Goal: Task Accomplishment & Management: Use online tool/utility

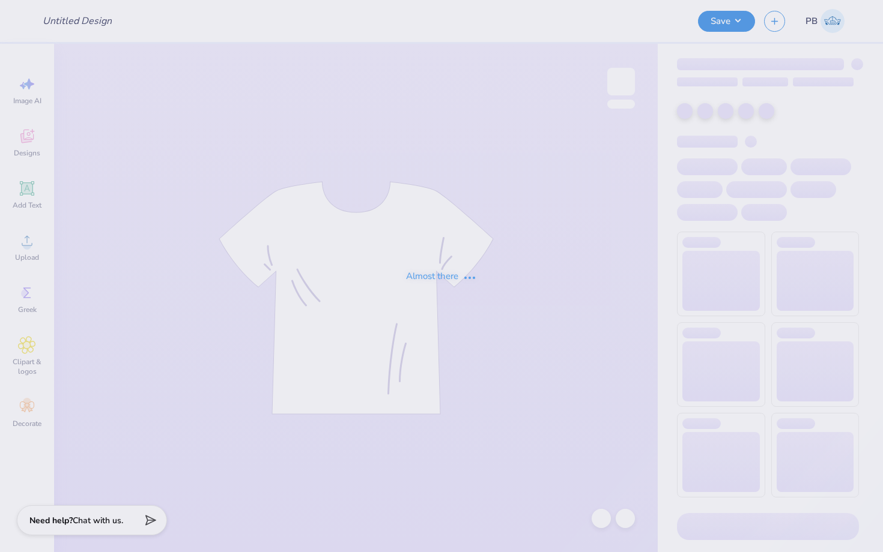
type input "T- Shirt with back design"
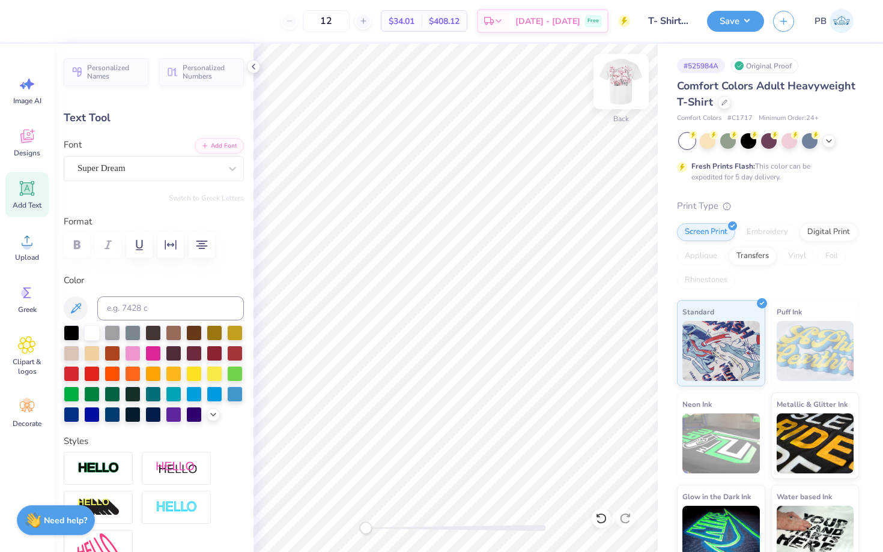
click at [612, 84] on img at bounding box center [621, 82] width 48 height 48
click at [33, 23] on div at bounding box center [32, 19] width 17 height 17
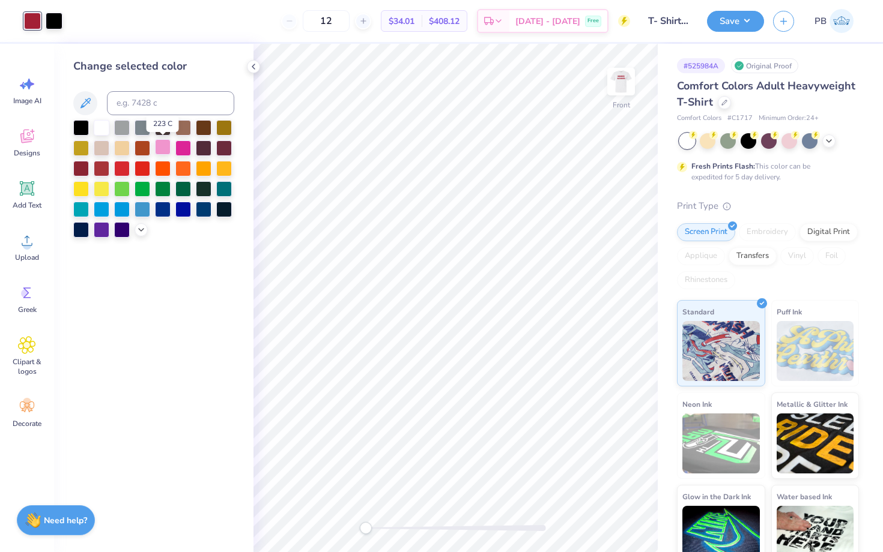
click at [164, 153] on div at bounding box center [163, 147] width 16 height 16
click at [52, 23] on div at bounding box center [54, 19] width 17 height 17
click at [171, 156] on div at bounding box center [153, 179] width 161 height 118
click at [160, 150] on div at bounding box center [163, 147] width 16 height 16
click at [83, 124] on div at bounding box center [81, 127] width 16 height 16
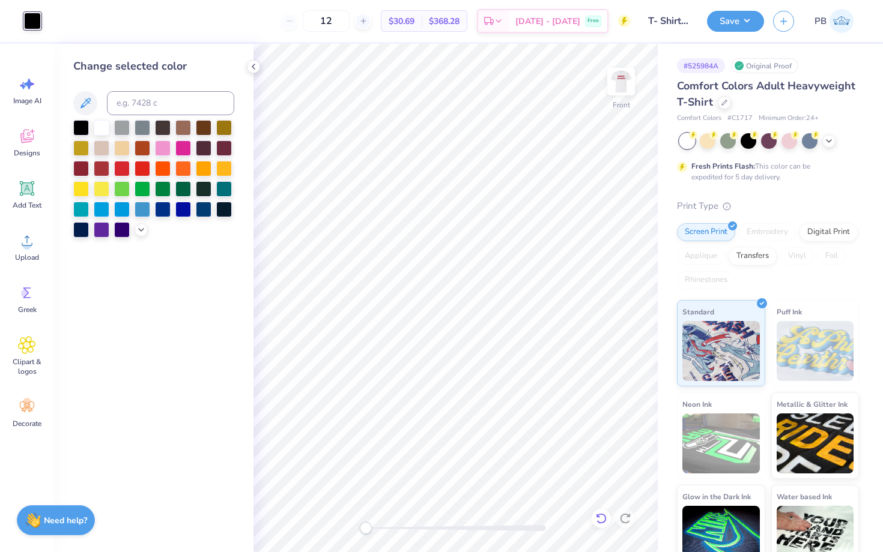
click at [601, 511] on div at bounding box center [600, 518] width 19 height 19
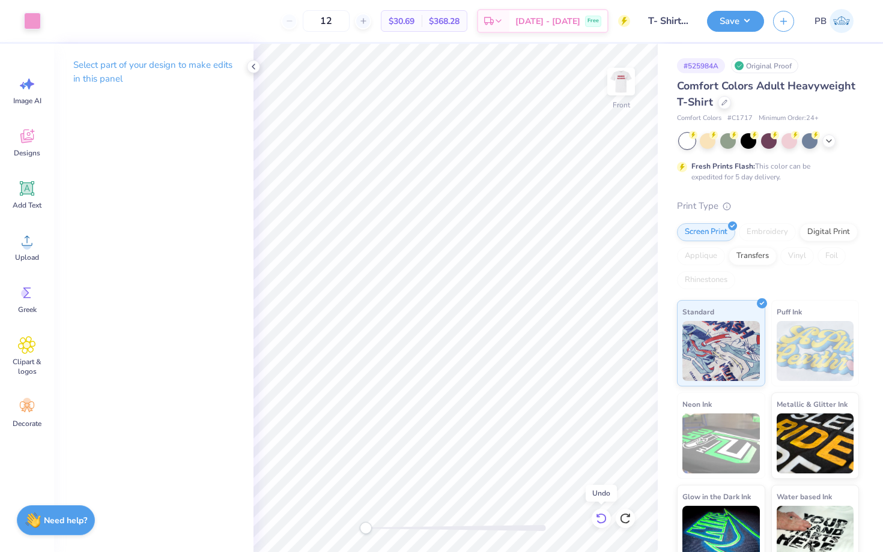
click at [601, 511] on div at bounding box center [600, 518] width 19 height 19
click at [622, 85] on img at bounding box center [621, 82] width 48 height 48
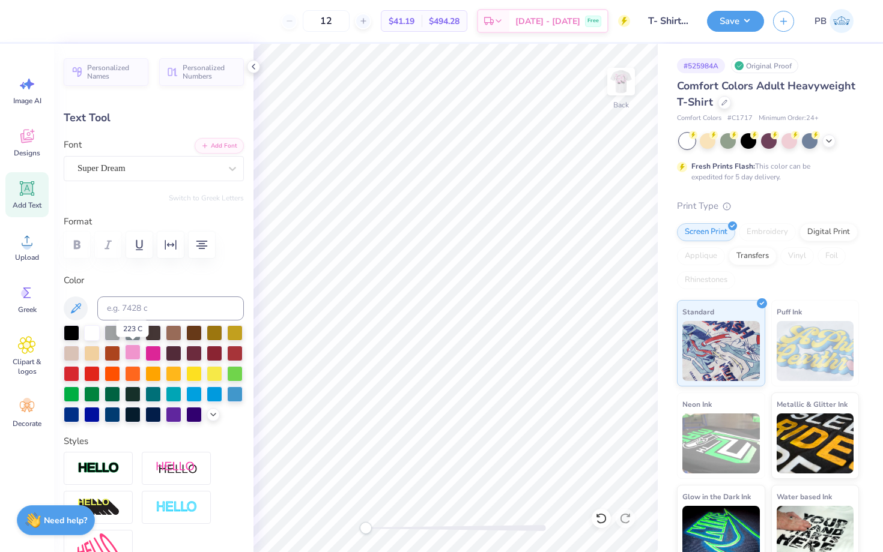
click at [134, 354] on div at bounding box center [133, 353] width 16 height 16
click at [628, 87] on img at bounding box center [621, 82] width 48 height 48
click at [718, 28] on button "Save" at bounding box center [735, 19] width 57 height 21
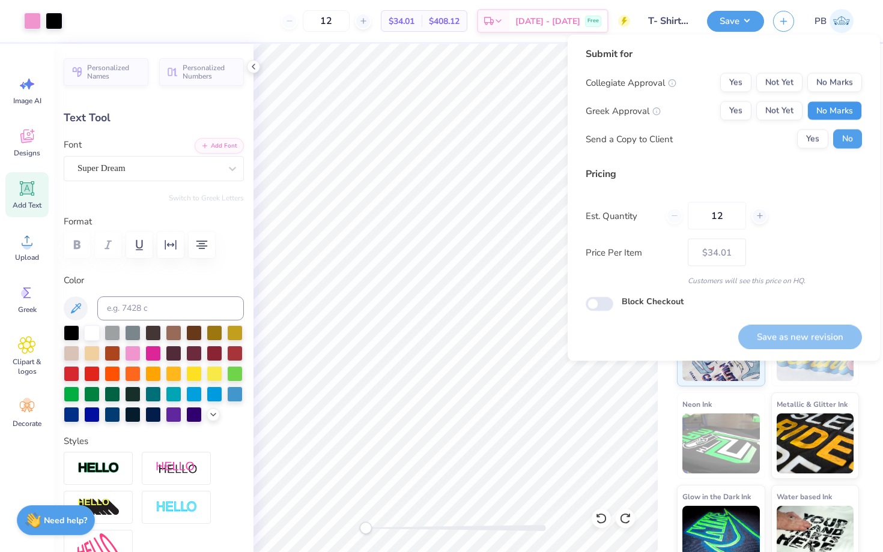
click at [851, 109] on button "No Marks" at bounding box center [834, 110] width 55 height 19
click at [841, 83] on button "No Marks" at bounding box center [834, 82] width 55 height 19
click at [771, 329] on button "Save as new revision" at bounding box center [800, 337] width 124 height 25
type input "$34.01"
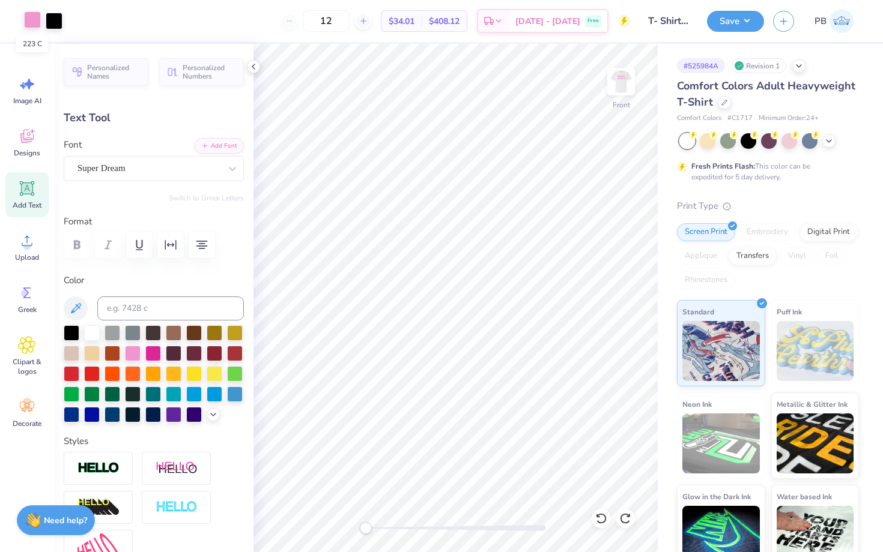
click at [37, 24] on div at bounding box center [32, 19] width 17 height 17
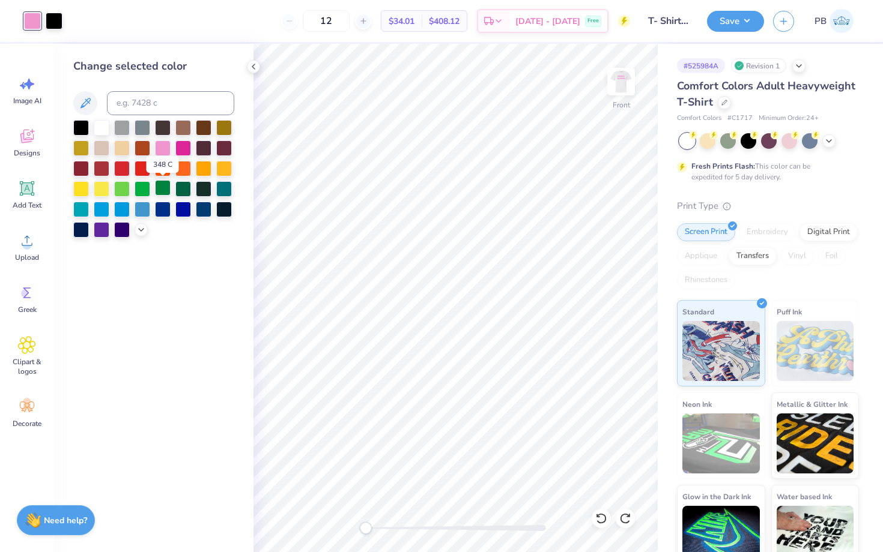
click at [160, 191] on div at bounding box center [163, 188] width 16 height 16
click at [78, 101] on icon at bounding box center [85, 103] width 14 height 14
click at [87, 99] on icon at bounding box center [85, 103] width 14 height 14
click at [141, 219] on div at bounding box center [153, 179] width 161 height 118
click at [141, 223] on div at bounding box center [141, 228] width 13 height 13
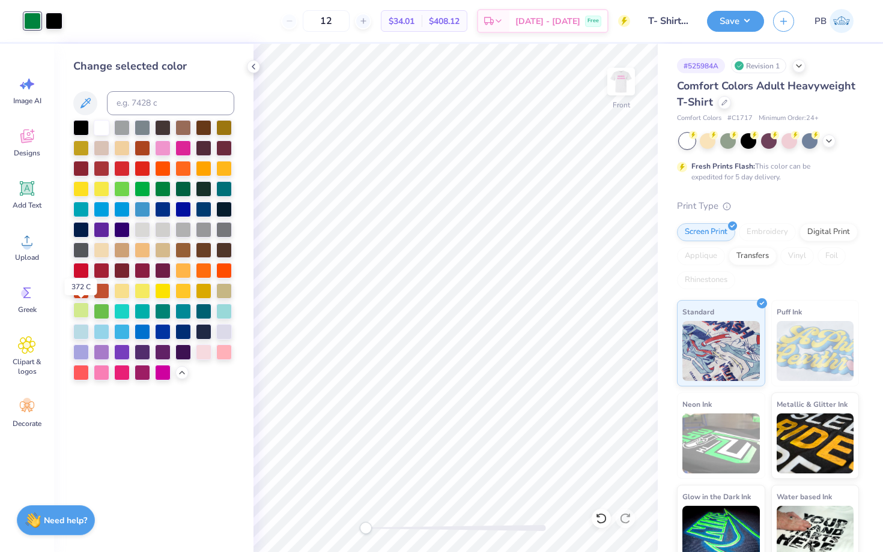
click at [84, 307] on div at bounding box center [81, 311] width 16 height 16
click at [57, 14] on div at bounding box center [54, 19] width 17 height 17
click at [94, 312] on div at bounding box center [102, 311] width 16 height 16
click at [223, 181] on div at bounding box center [224, 188] width 16 height 16
click at [196, 184] on div at bounding box center [204, 188] width 16 height 16
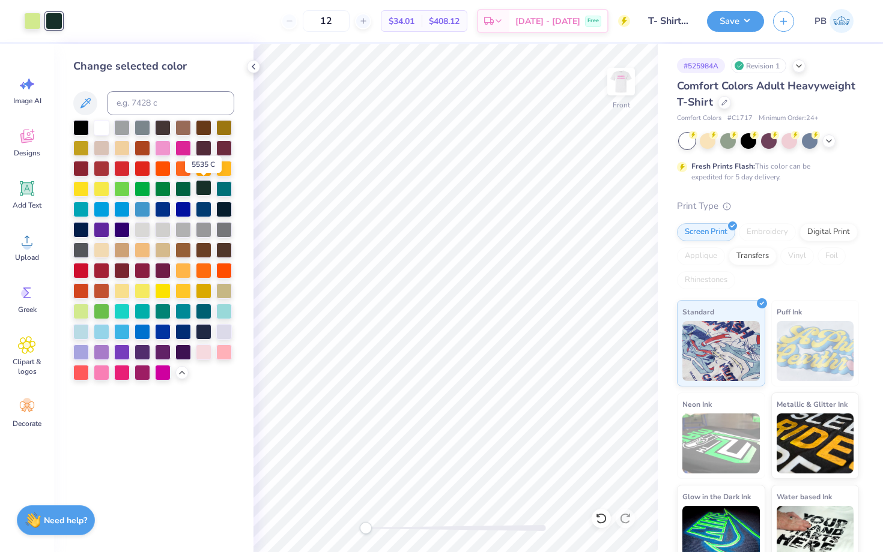
click at [196, 184] on div at bounding box center [204, 188] width 16 height 16
click at [224, 193] on div at bounding box center [224, 188] width 16 height 16
click at [29, 24] on div at bounding box center [32, 19] width 17 height 17
click at [97, 315] on div at bounding box center [102, 311] width 16 height 16
click at [608, 104] on div "Front" at bounding box center [621, 89] width 28 height 43
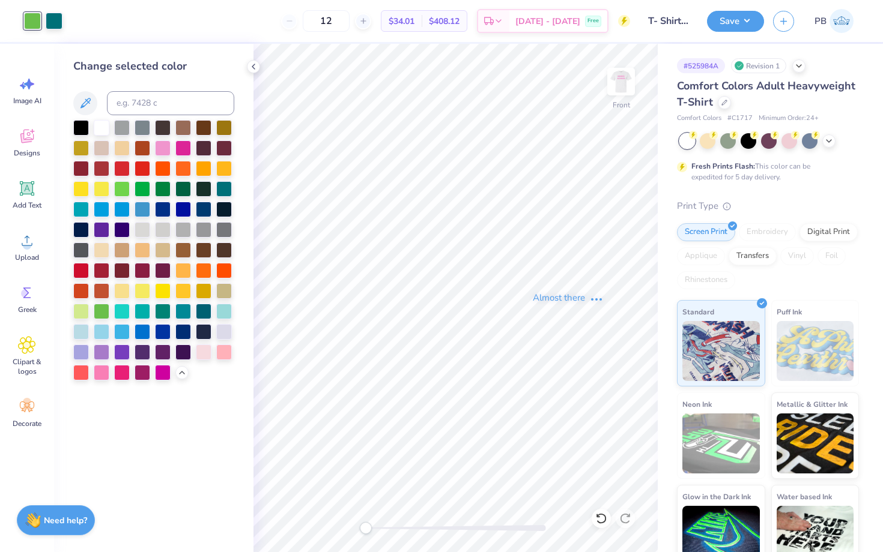
click at [615, 100] on div "Almost there" at bounding box center [567, 298] width 629 height 509
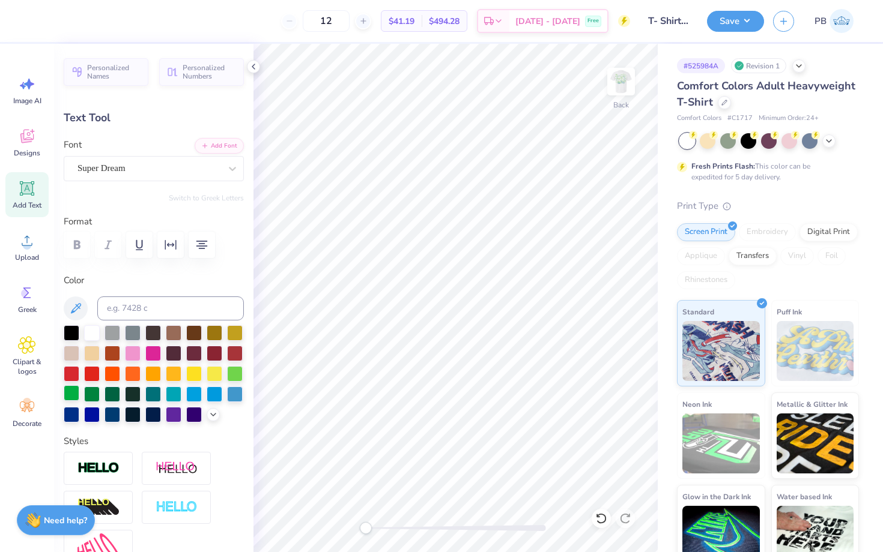
click at [68, 393] on div at bounding box center [72, 394] width 16 height 16
click at [623, 93] on img at bounding box center [621, 82] width 48 height 48
type input "10.32"
type input "4.51"
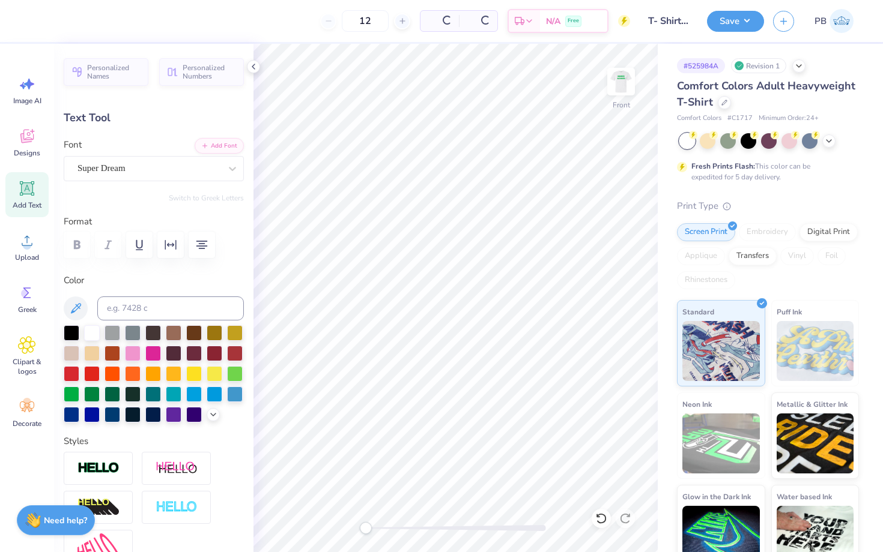
type input "6.15"
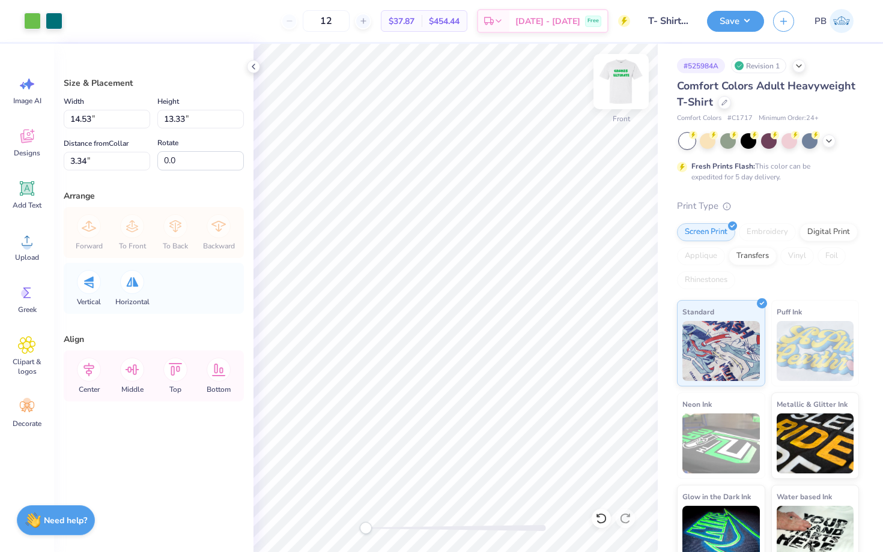
click at [617, 83] on img at bounding box center [621, 82] width 48 height 48
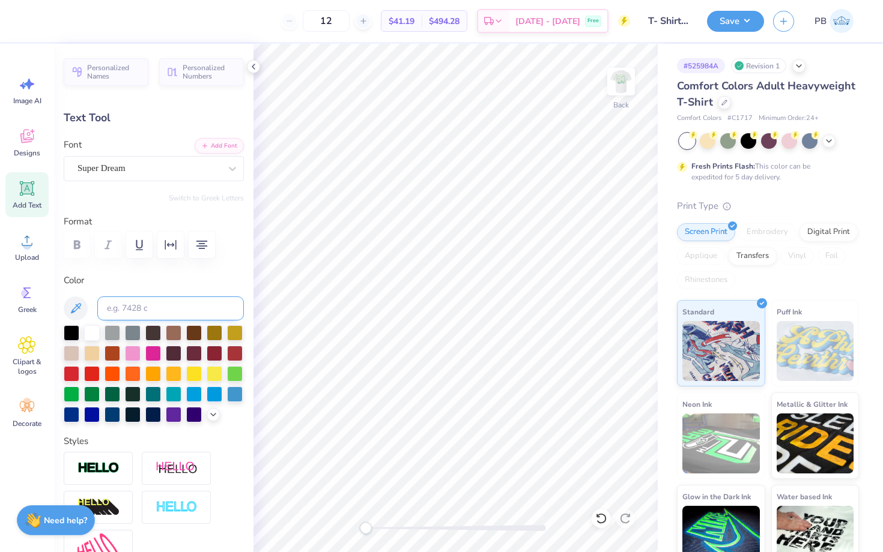
click at [125, 300] on input at bounding box center [170, 309] width 147 height 24
type input "360"
click at [729, 20] on button "Save" at bounding box center [735, 19] width 57 height 21
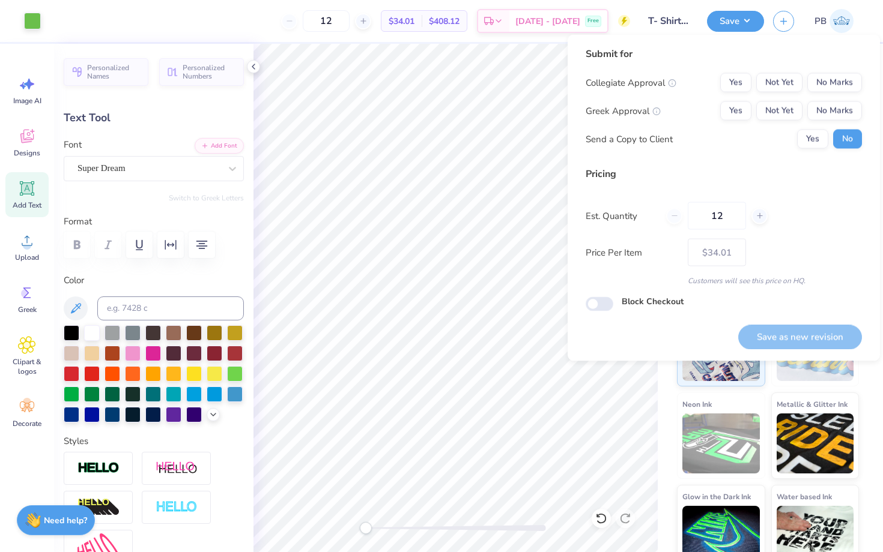
click at [835, 72] on div "Submit for Collegiate Approval Yes Not Yet No Marks Greek Approval Yes Not Yet …" at bounding box center [723, 102] width 276 height 111
click at [835, 91] on button "No Marks" at bounding box center [834, 82] width 55 height 19
click at [836, 106] on button "No Marks" at bounding box center [834, 110] width 55 height 19
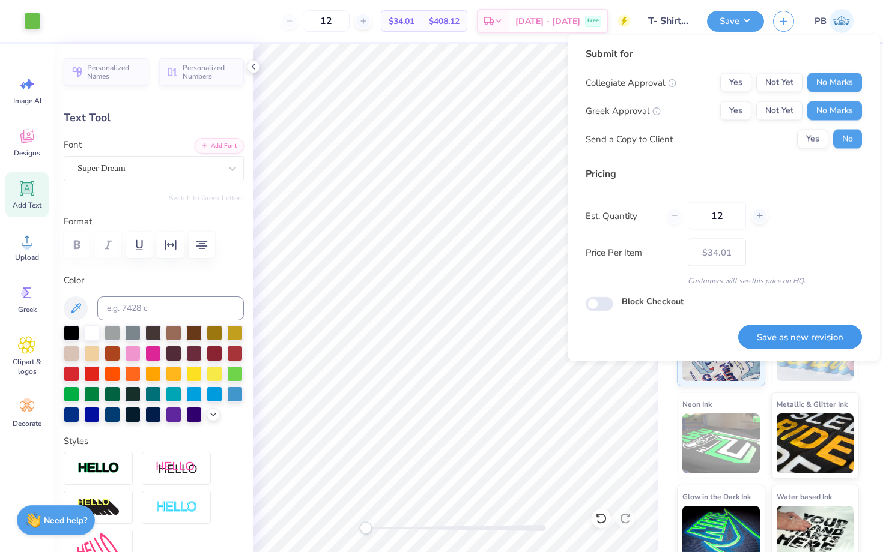
click at [791, 325] on button "Save as new revision" at bounding box center [800, 337] width 124 height 25
type input "$34.01"
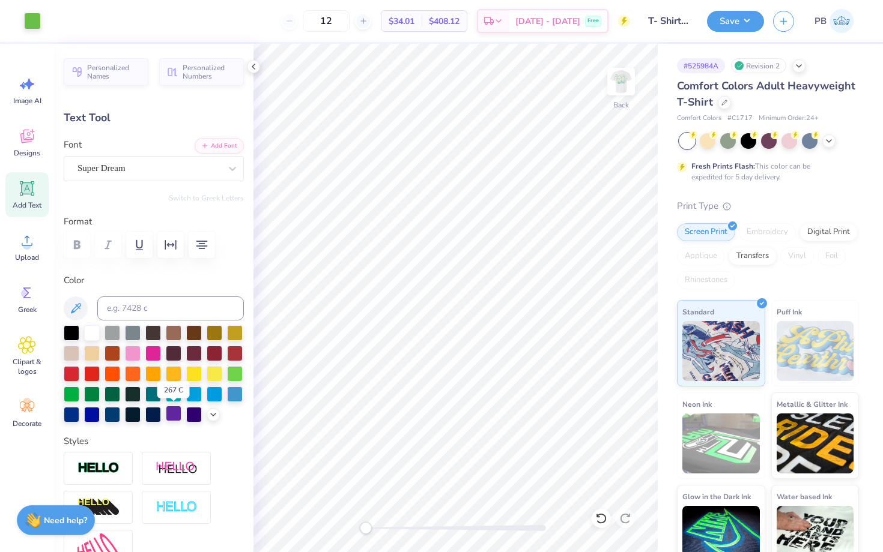
click at [174, 413] on div at bounding box center [174, 414] width 16 height 16
click at [609, 88] on img at bounding box center [621, 82] width 48 height 48
click at [51, 25] on div at bounding box center [54, 19] width 17 height 17
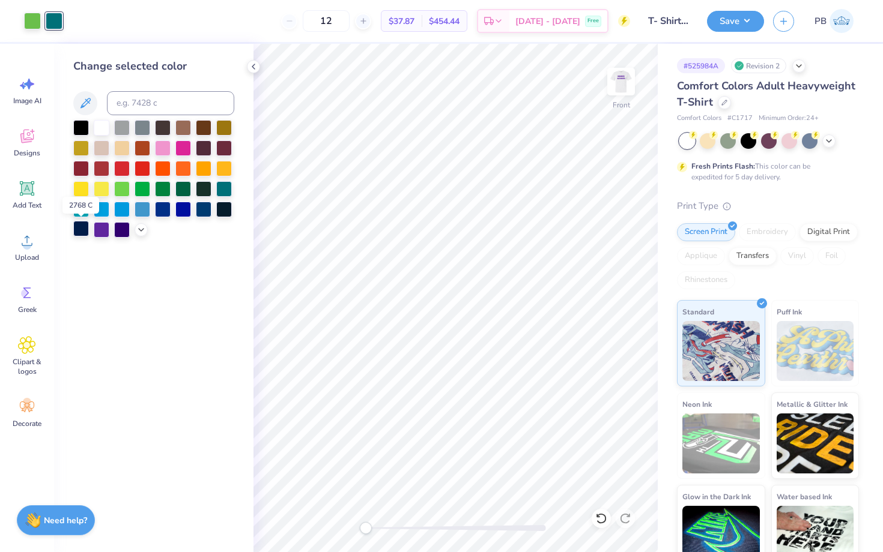
click at [88, 232] on div at bounding box center [81, 229] width 16 height 16
click at [35, 22] on div at bounding box center [32, 19] width 17 height 17
click at [101, 224] on div at bounding box center [102, 229] width 16 height 16
click at [617, 76] on img at bounding box center [621, 82] width 48 height 48
click at [725, 19] on button "Save" at bounding box center [735, 19] width 57 height 21
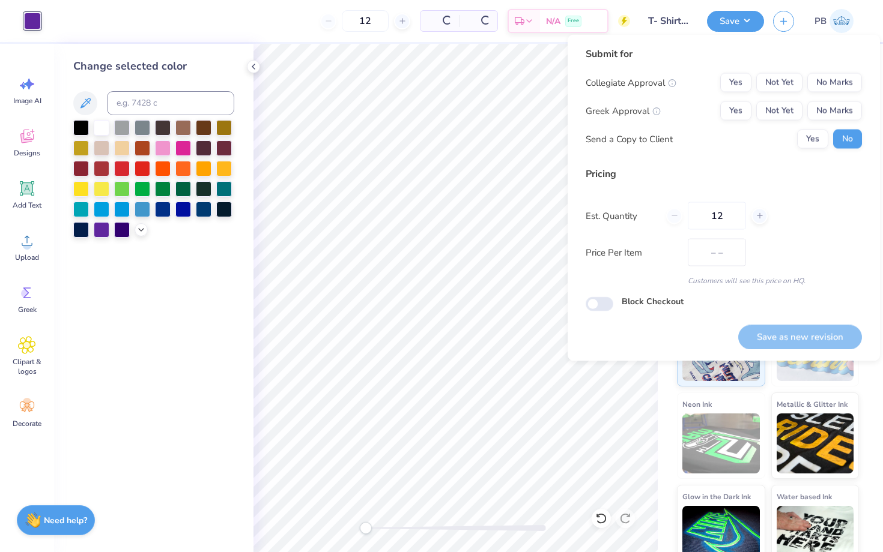
click at [835, 97] on div "Collegiate Approval Yes Not Yet No Marks Greek Approval Yes Not Yet No Marks Se…" at bounding box center [723, 111] width 276 height 76
click at [835, 73] on button "No Marks" at bounding box center [834, 82] width 55 height 19
click at [835, 97] on div "Collegiate Approval Yes Not Yet No Marks Greek Approval Yes Not Yet No Marks Se…" at bounding box center [723, 111] width 276 height 76
click at [835, 111] on button "No Marks" at bounding box center [834, 110] width 55 height 19
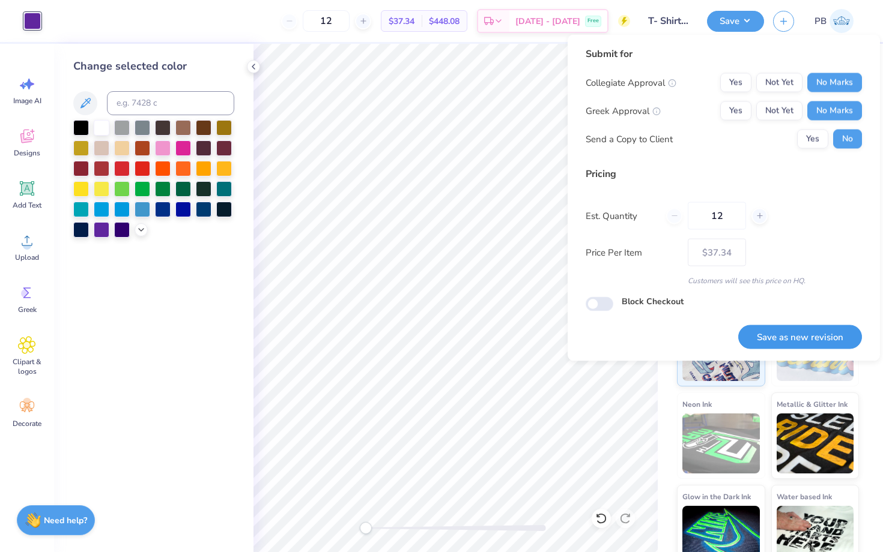
click at [790, 327] on button "Save as new revision" at bounding box center [800, 337] width 124 height 25
type input "$37.34"
